Goal: Information Seeking & Learning: Learn about a topic

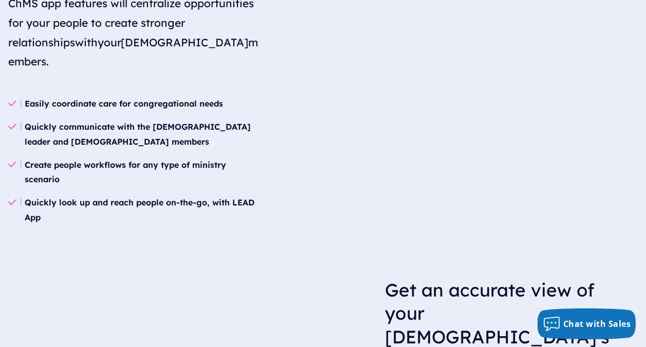
scroll to position [1234, 0]
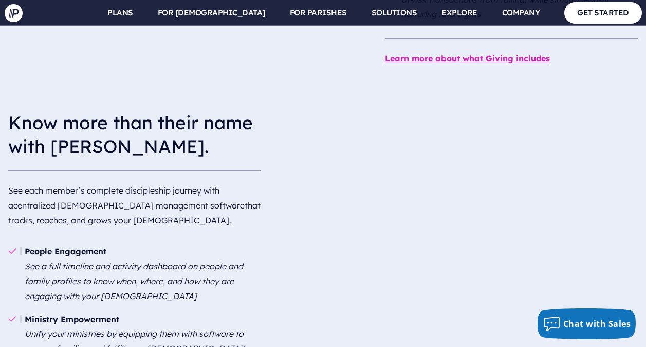
scroll to position [1131, 0]
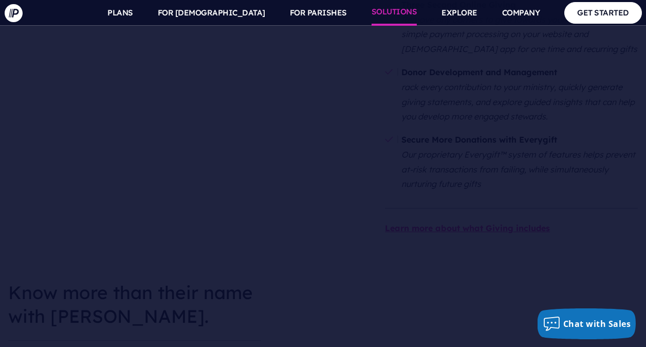
click at [403, 12] on link "SOLUTIONS" at bounding box center [395, 13] width 46 height 26
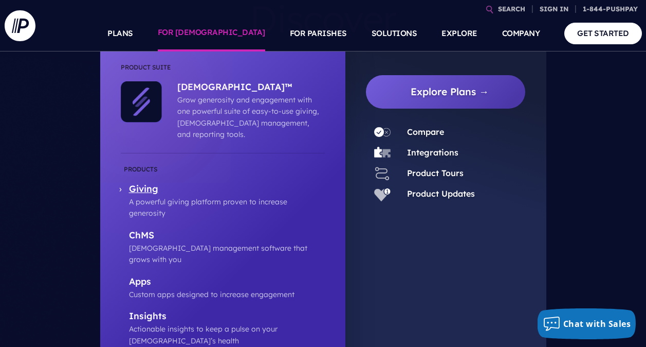
scroll to position [206, 0]
